Goal: Check status: Check status

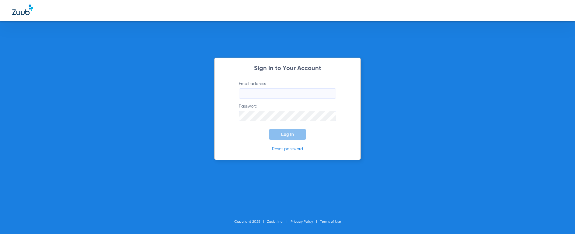
type input "[EMAIL_ADDRESS][DOMAIN_NAME]"
click at [290, 135] on span "Log In" at bounding box center [287, 134] width 13 height 5
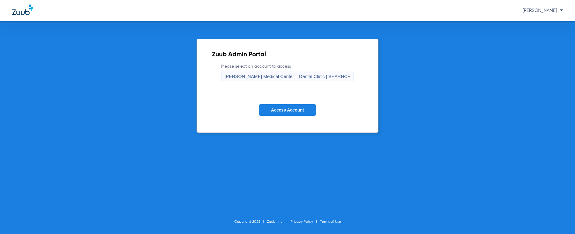
click at [290, 77] on span "[PERSON_NAME] Medical Center – Dental Clinic | SEARHC" at bounding box center [286, 76] width 123 height 5
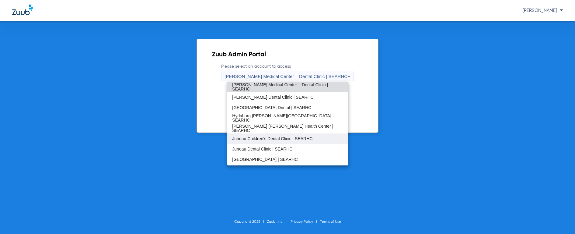
click at [304, 140] on span "Juneau Children’s Dental Clinic | SEARHC" at bounding box center [272, 138] width 80 height 4
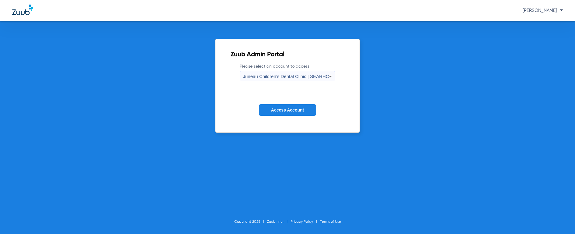
click at [288, 108] on span "Access Account" at bounding box center [287, 109] width 33 height 5
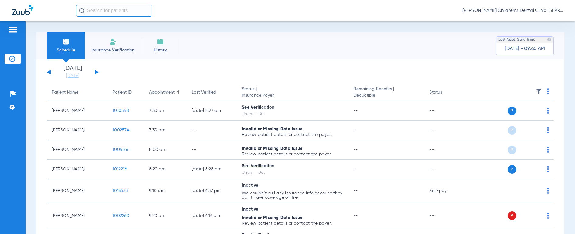
click at [95, 10] on input "text" at bounding box center [114, 11] width 76 height 12
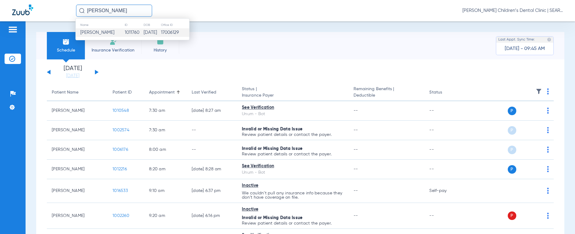
type input "[PERSON_NAME]"
click at [99, 35] on td "[PERSON_NAME]" at bounding box center [100, 32] width 49 height 9
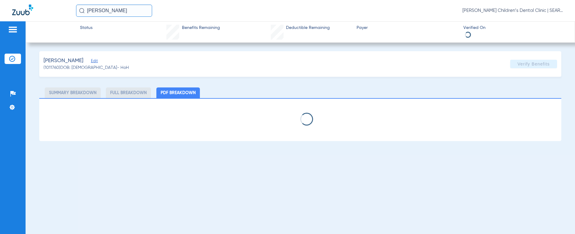
select select "page-width"
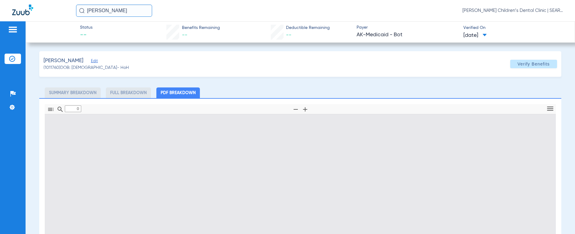
type input "1"
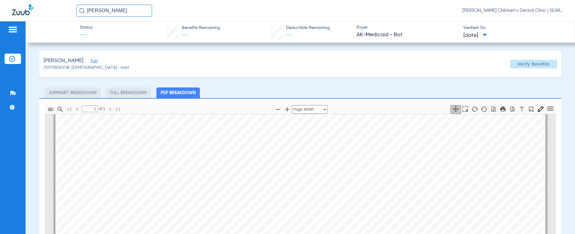
scroll to position [176, 0]
